Goal: Navigation & Orientation: Find specific page/section

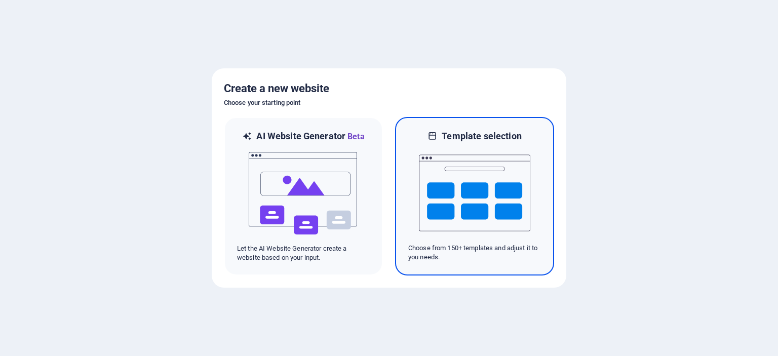
click at [436, 192] on img at bounding box center [474, 192] width 111 height 101
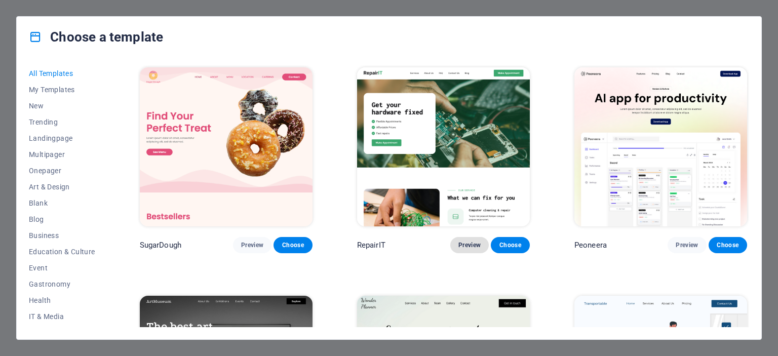
click at [471, 243] on span "Preview" at bounding box center [469, 245] width 22 height 8
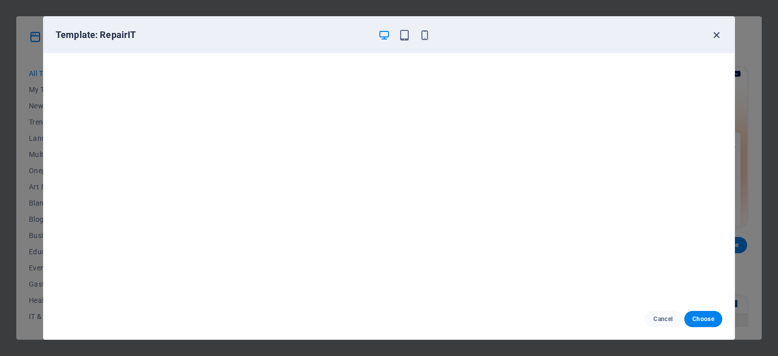
click at [713, 37] on icon "button" at bounding box center [717, 35] width 12 height 12
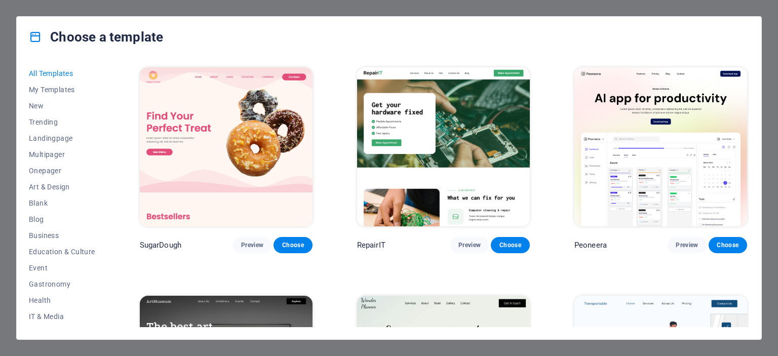
click at [749, 66] on div "All Templates My Templates New Trending Landingpage Multipager Onepager Art & D…" at bounding box center [389, 198] width 745 height 282
click at [749, 68] on div "All Templates My Templates New Trending Landingpage Multipager Onepager Art & D…" at bounding box center [389, 198] width 745 height 282
click at [733, 34] on div "Choose a template" at bounding box center [389, 37] width 745 height 41
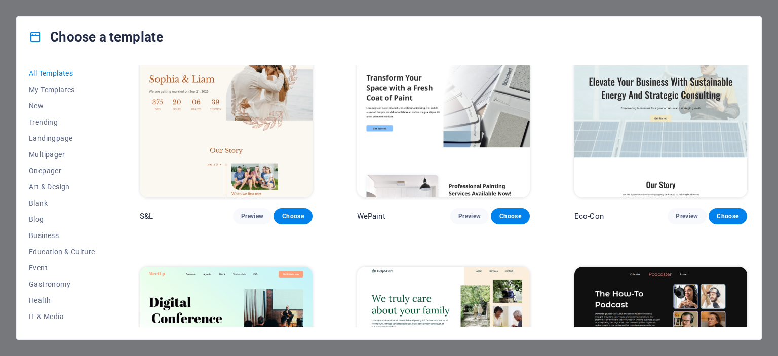
scroll to position [447, 0]
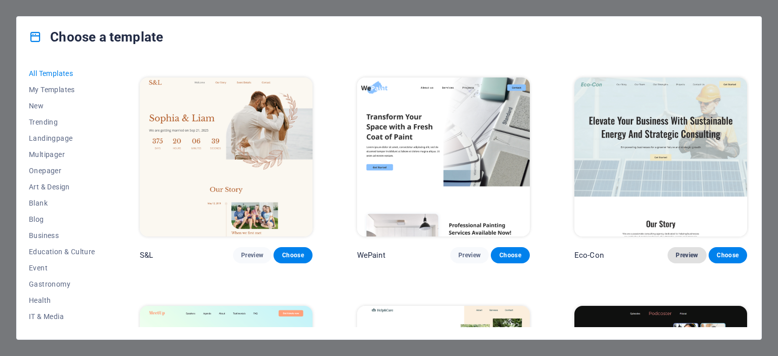
click at [681, 253] on span "Preview" at bounding box center [687, 255] width 22 height 8
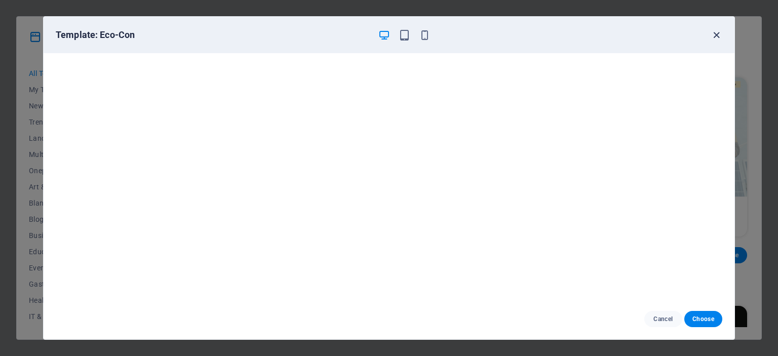
click at [716, 34] on icon "button" at bounding box center [717, 35] width 12 height 12
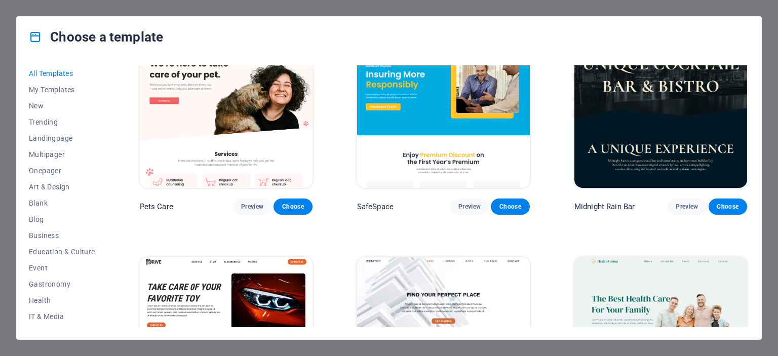
scroll to position [2004, 0]
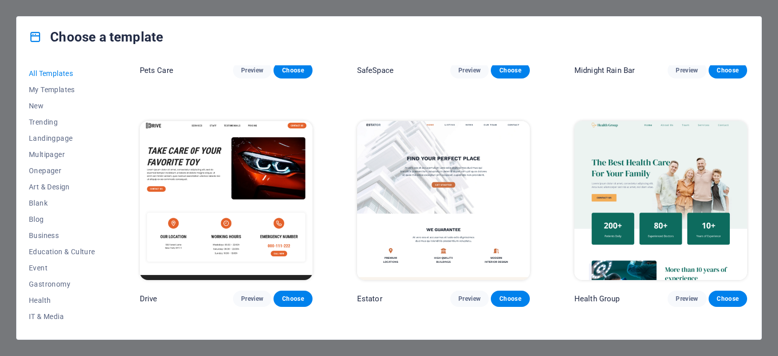
drag, startPoint x: 108, startPoint y: 151, endPoint x: 108, endPoint y: 160, distance: 8.6
click at [107, 160] on div "All Templates My Templates New Trending Landingpage Multipager Onepager Art & D…" at bounding box center [68, 196] width 79 height 262
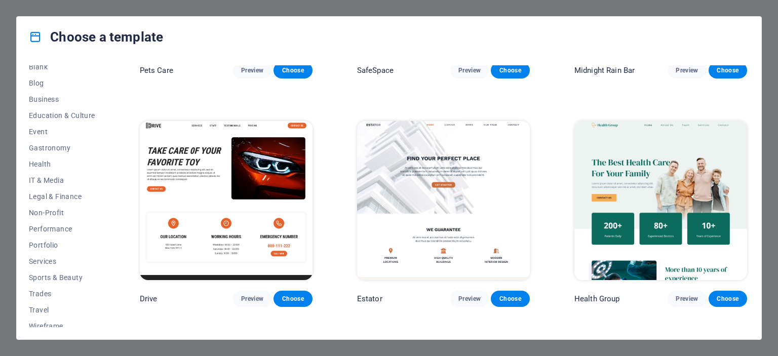
scroll to position [143, 0]
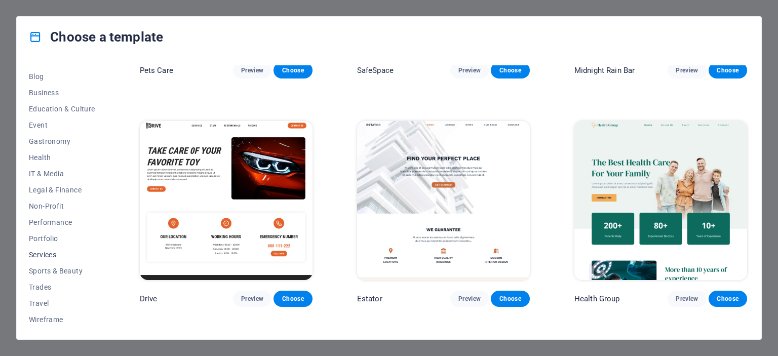
click at [49, 257] on span "Services" at bounding box center [62, 255] width 66 height 8
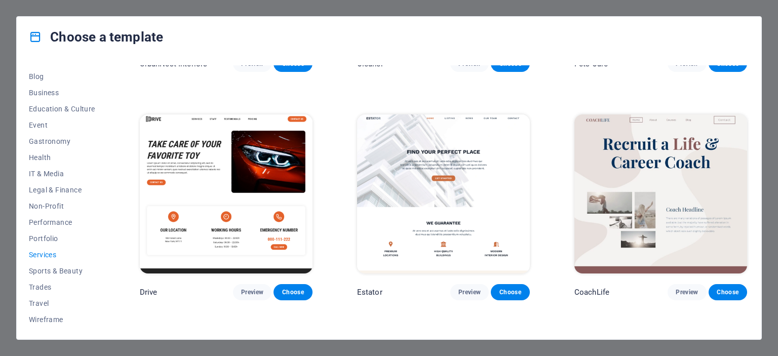
click at [49, 257] on span "Services" at bounding box center [62, 255] width 66 height 8
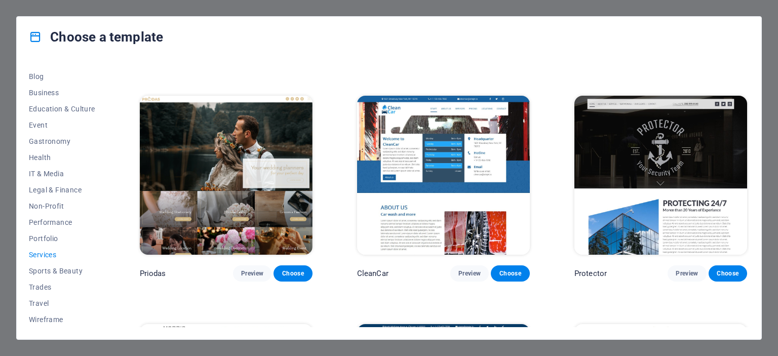
scroll to position [719, 0]
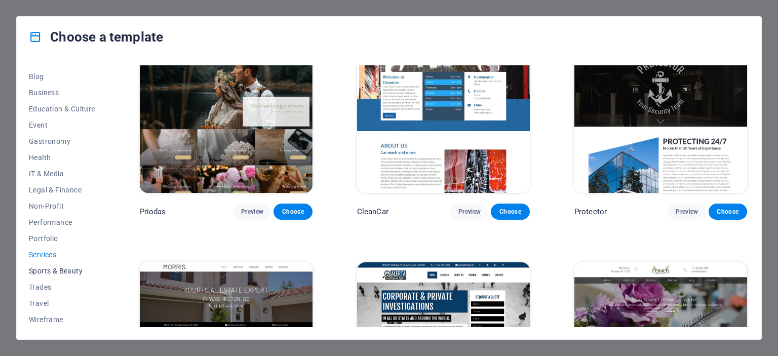
click at [49, 271] on span "Sports & Beauty" at bounding box center [62, 271] width 66 height 8
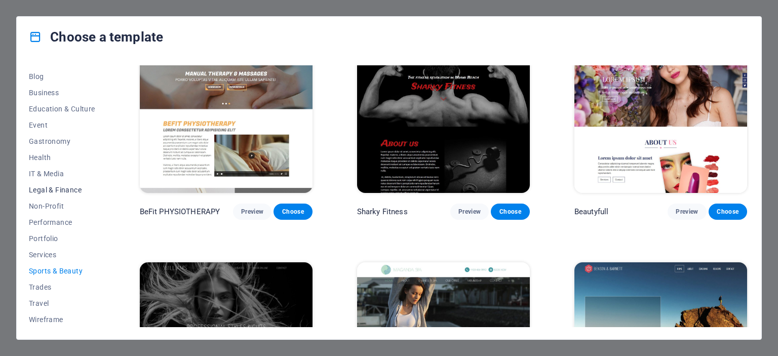
click at [55, 190] on span "Legal & Finance" at bounding box center [62, 190] width 66 height 8
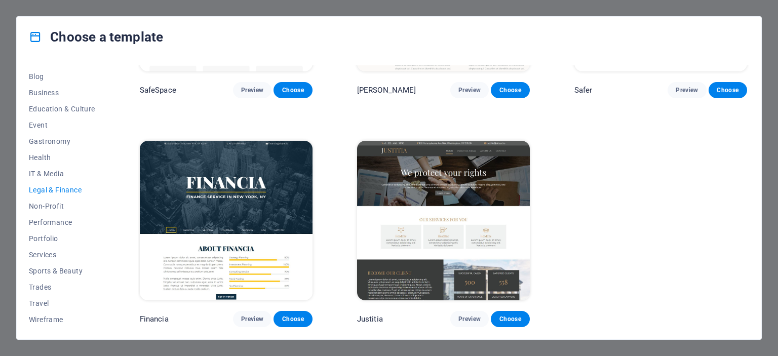
scroll to position [0, 0]
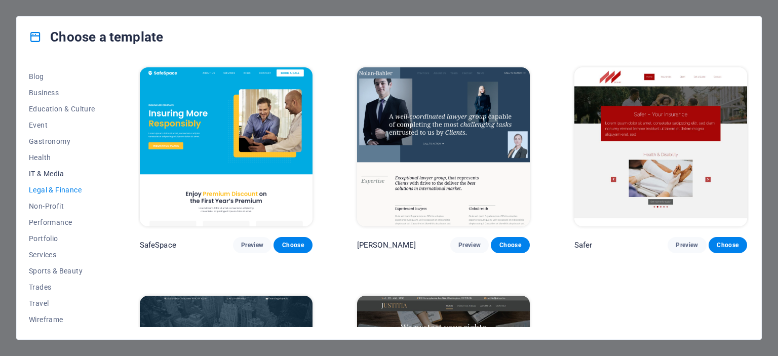
click at [44, 172] on span "IT & Media" at bounding box center [62, 174] width 66 height 8
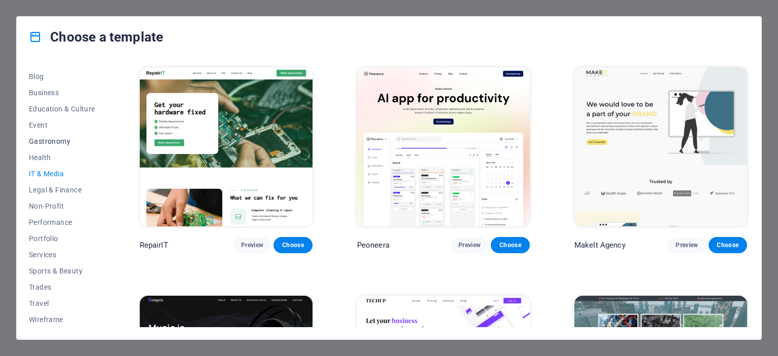
click at [42, 145] on span "Gastronomy" at bounding box center [62, 141] width 66 height 8
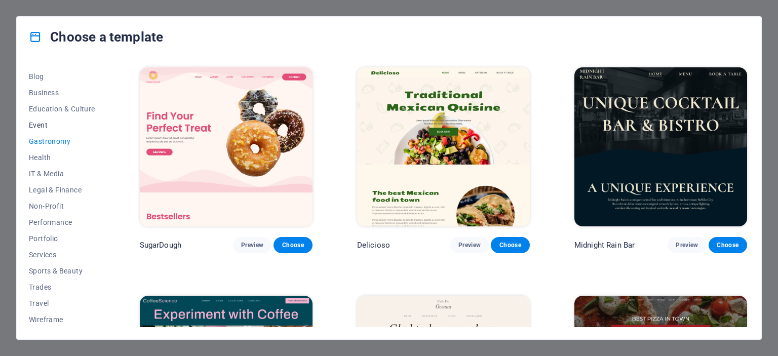
click at [44, 125] on span "Event" at bounding box center [62, 125] width 66 height 8
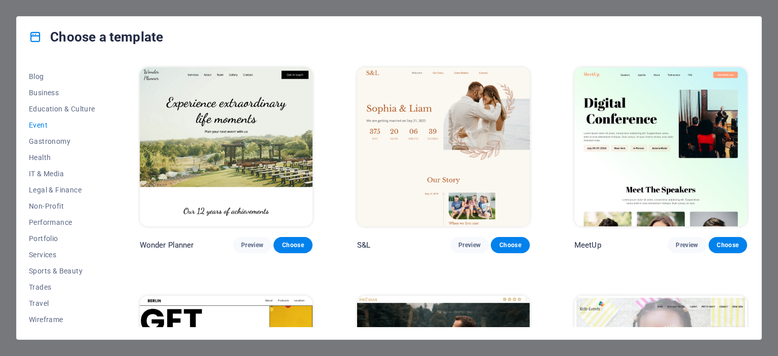
click at [771, 28] on div "Choose a template All Templates My Templates New Trending Landingpage Multipage…" at bounding box center [389, 178] width 778 height 356
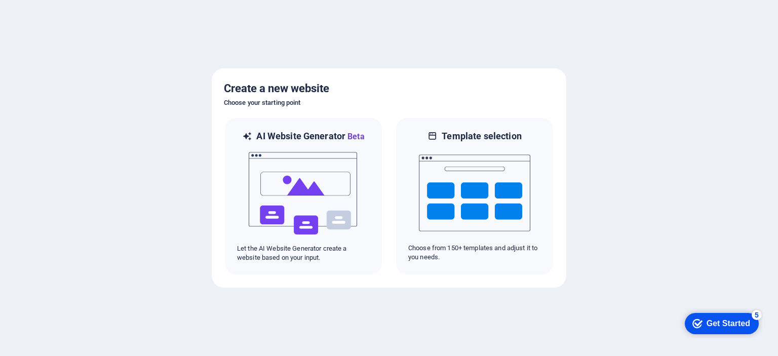
click at [744, 326] on div "Get Started" at bounding box center [729, 323] width 44 height 9
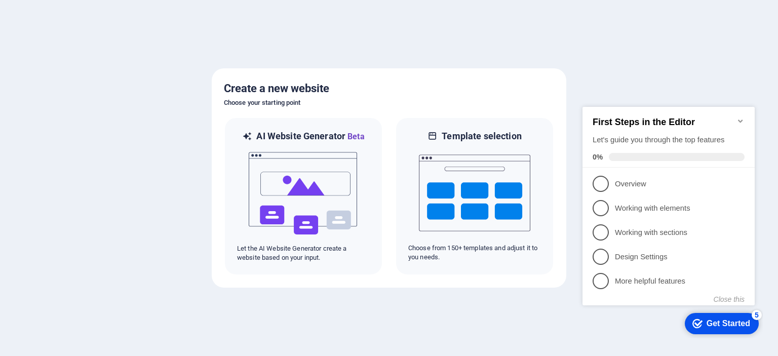
click at [744, 326] on div "Get Started" at bounding box center [729, 323] width 44 height 9
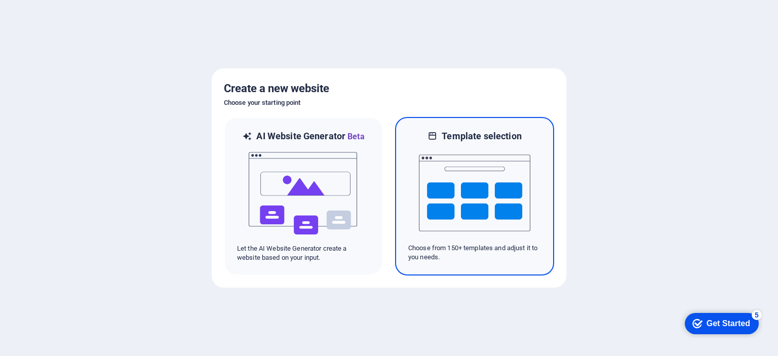
click at [492, 210] on img at bounding box center [474, 192] width 111 height 101
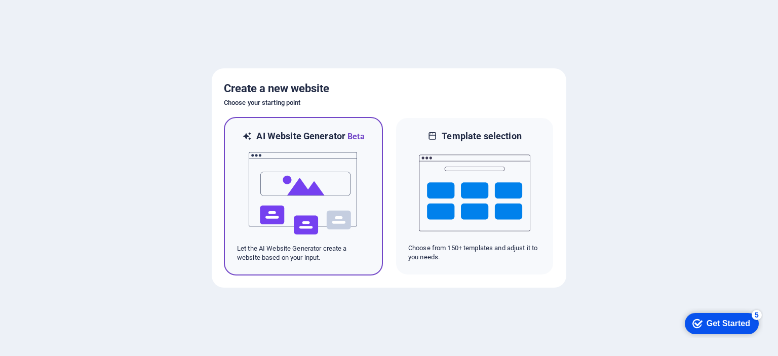
click at [305, 184] on img at bounding box center [303, 193] width 111 height 101
